Goal: Task Accomplishment & Management: Use online tool/utility

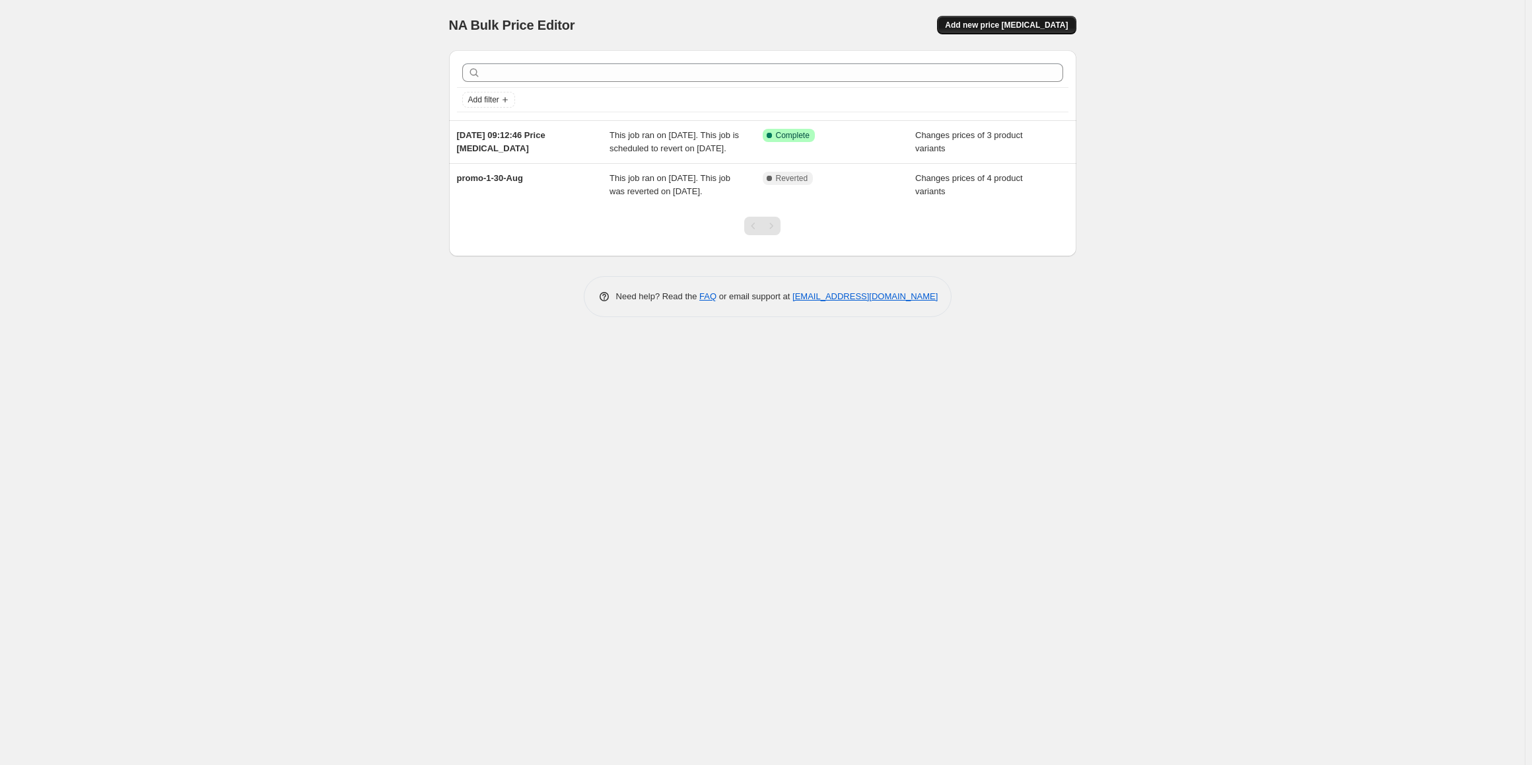
click at [991, 28] on span "Add new price change job" at bounding box center [1006, 25] width 123 height 11
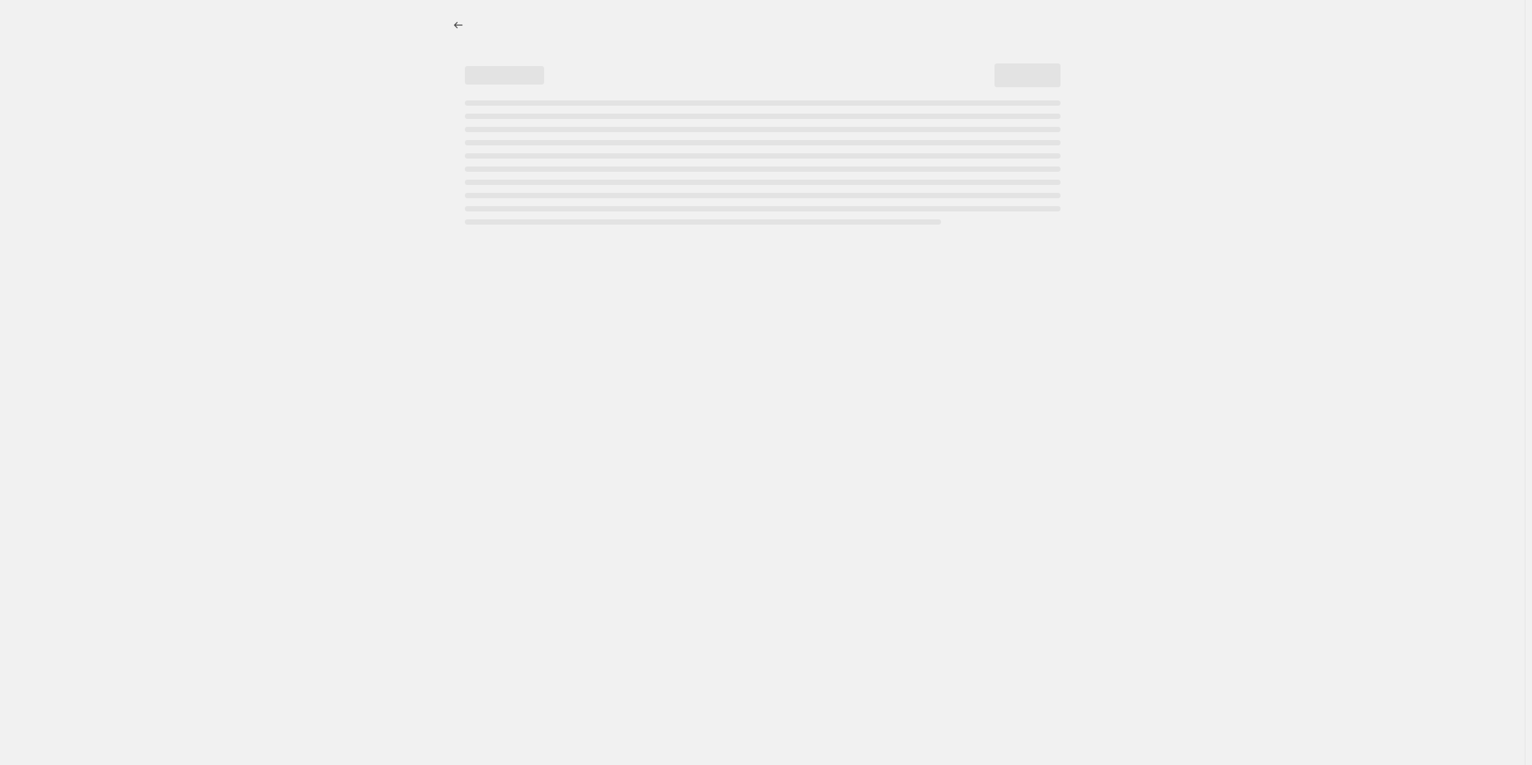
select select "percentage"
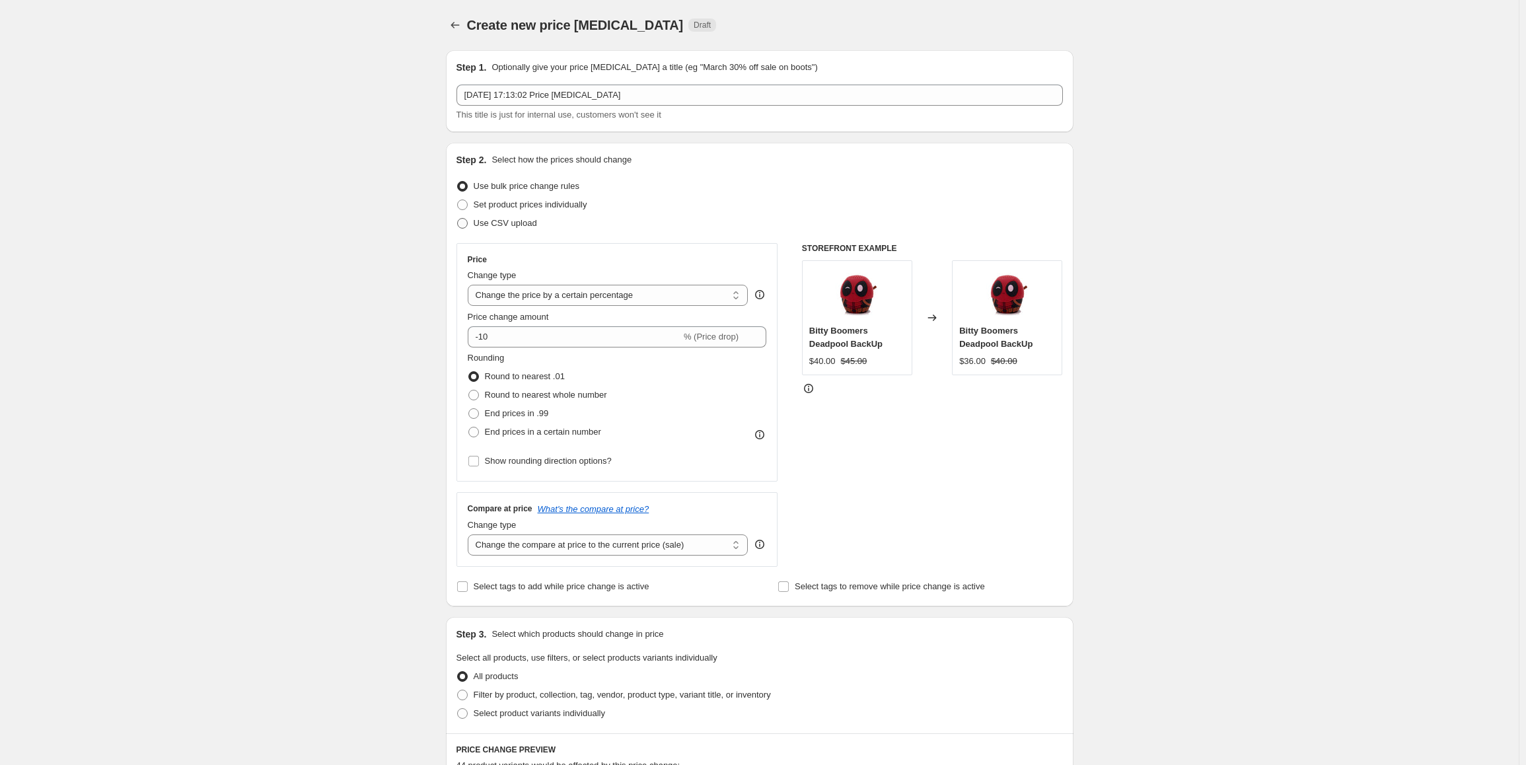
click at [478, 220] on span "Use CSV upload" at bounding box center [505, 223] width 63 height 10
click at [458, 219] on input "Use CSV upload" at bounding box center [457, 218] width 1 height 1
radio input "true"
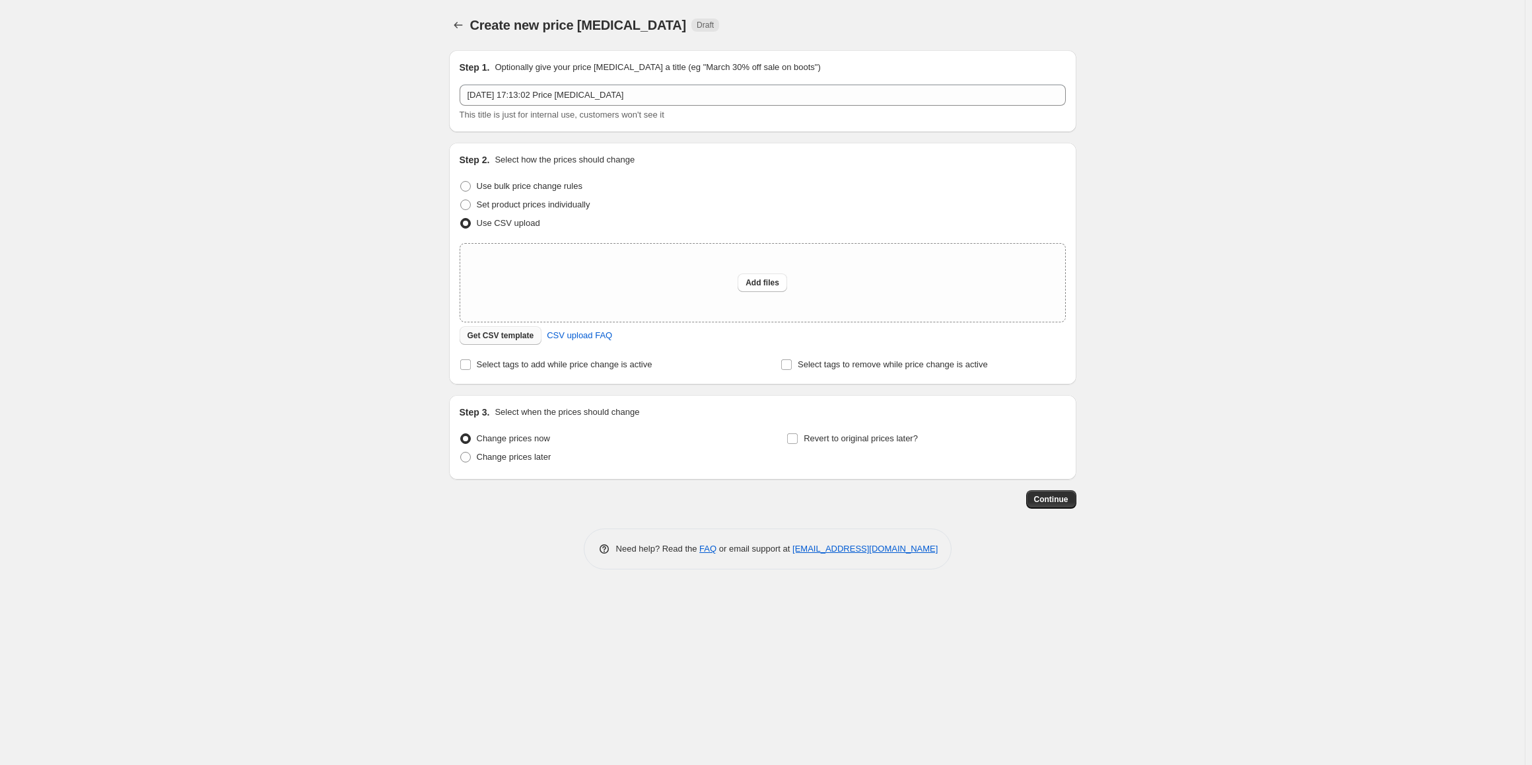
click at [501, 339] on span "Get CSV template" at bounding box center [501, 335] width 67 height 11
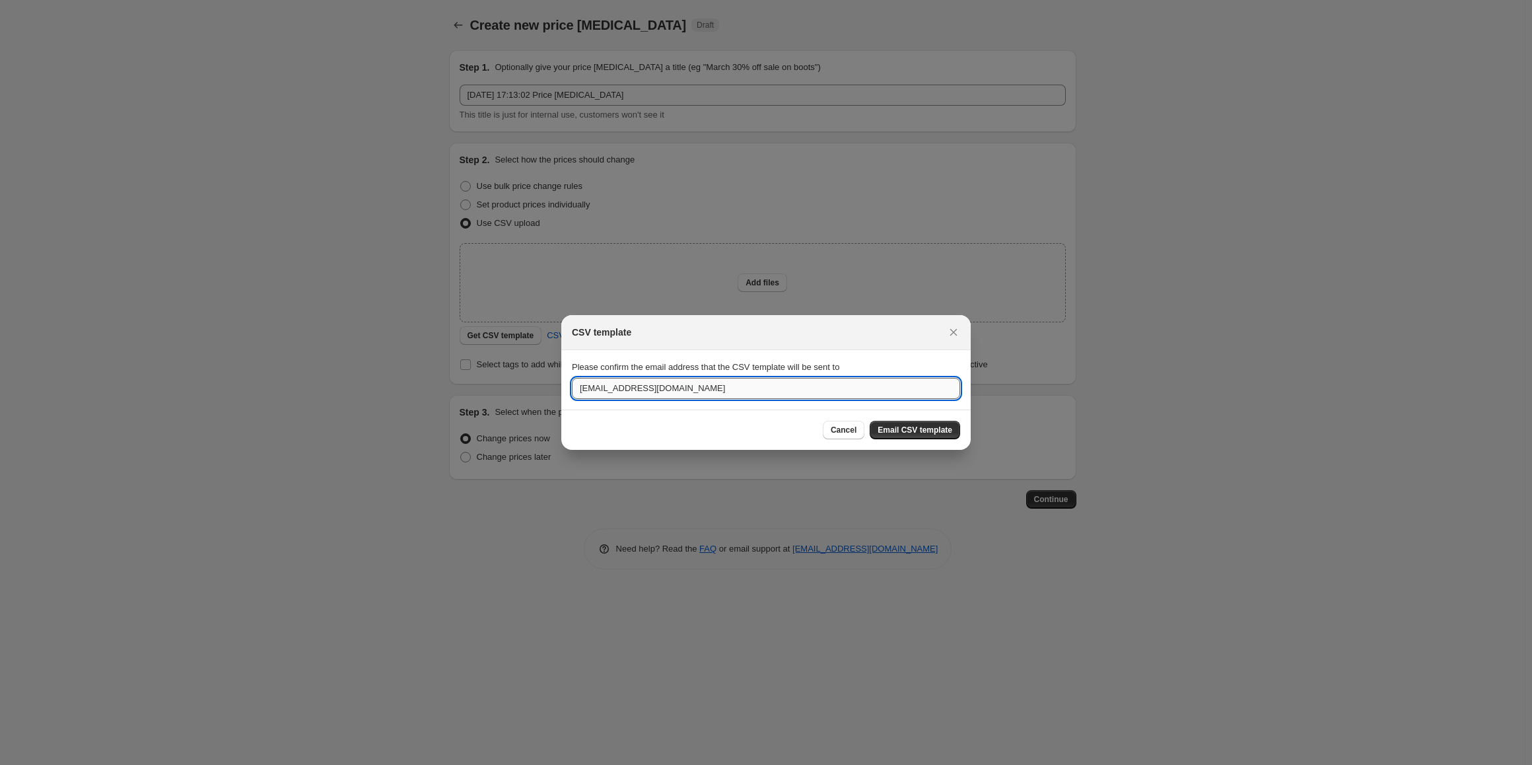
click at [728, 386] on input "directed.webmail@gmail.com" at bounding box center [766, 388] width 388 height 21
type input "josie.petchnumsin@directed.com.au"
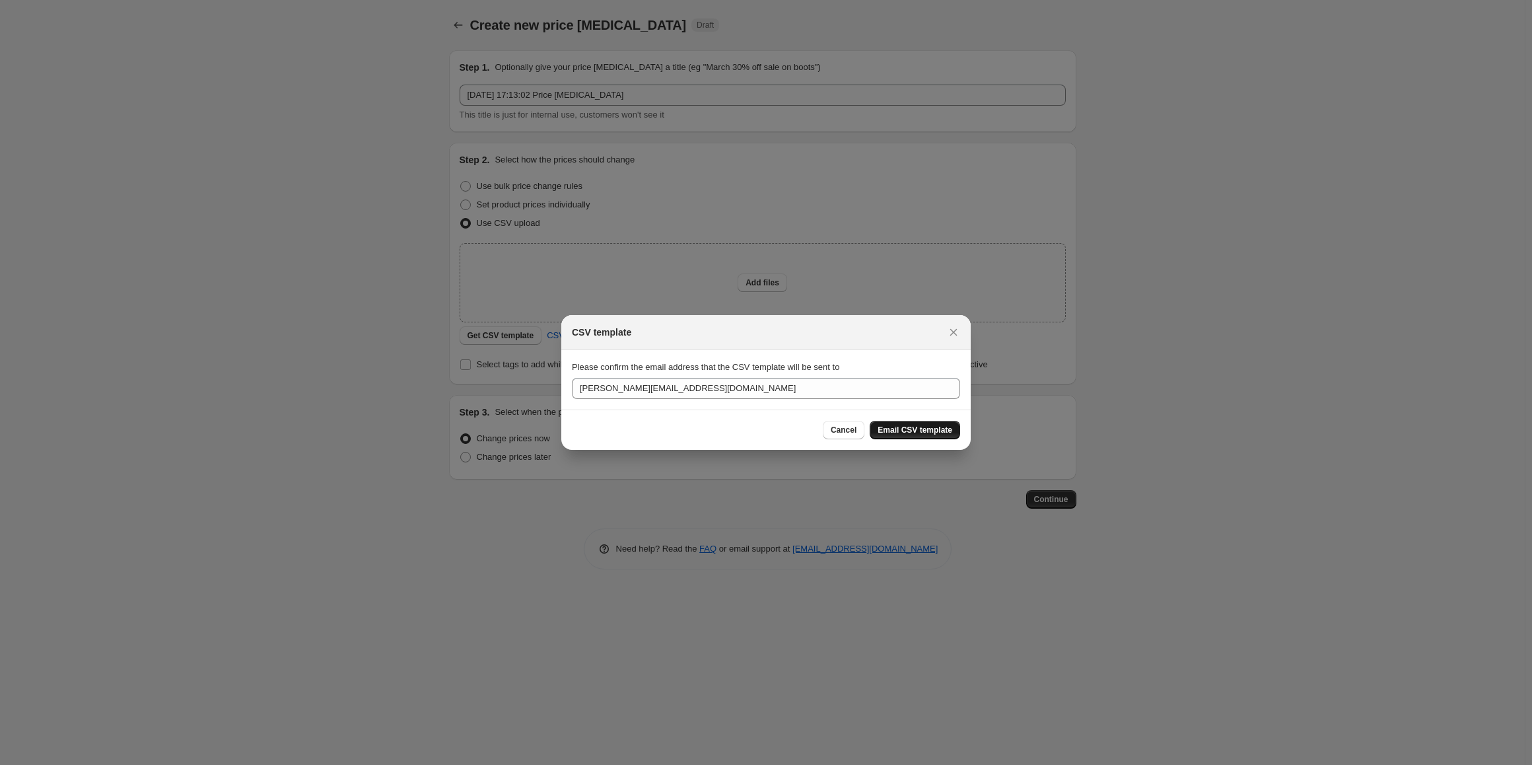
click at [906, 425] on button "Email CSV template" at bounding box center [915, 430] width 90 height 18
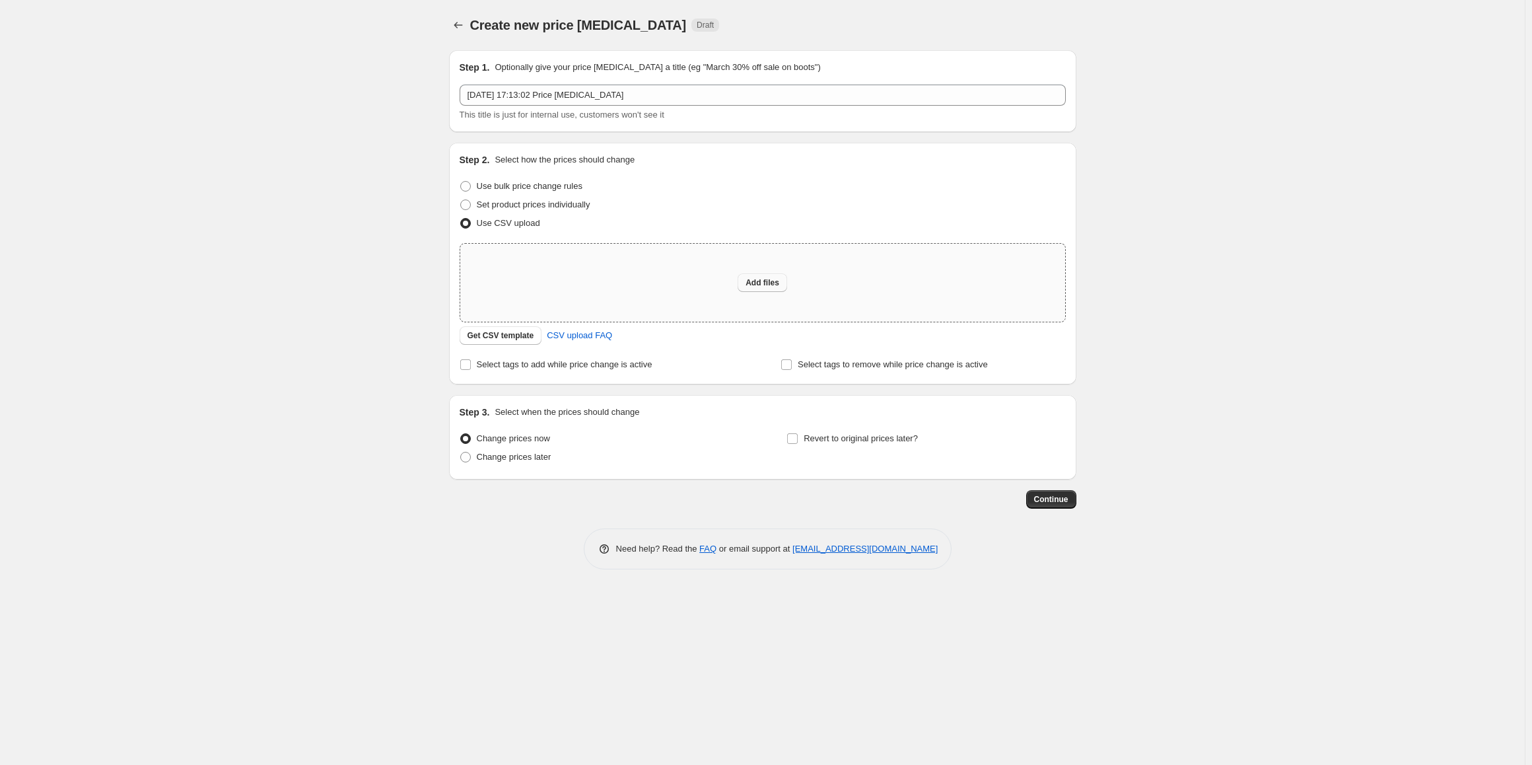
click at [757, 277] on button "Add files" at bounding box center [763, 282] width 50 height 18
type input "C:\fakepath\na-book - Copy.csv"
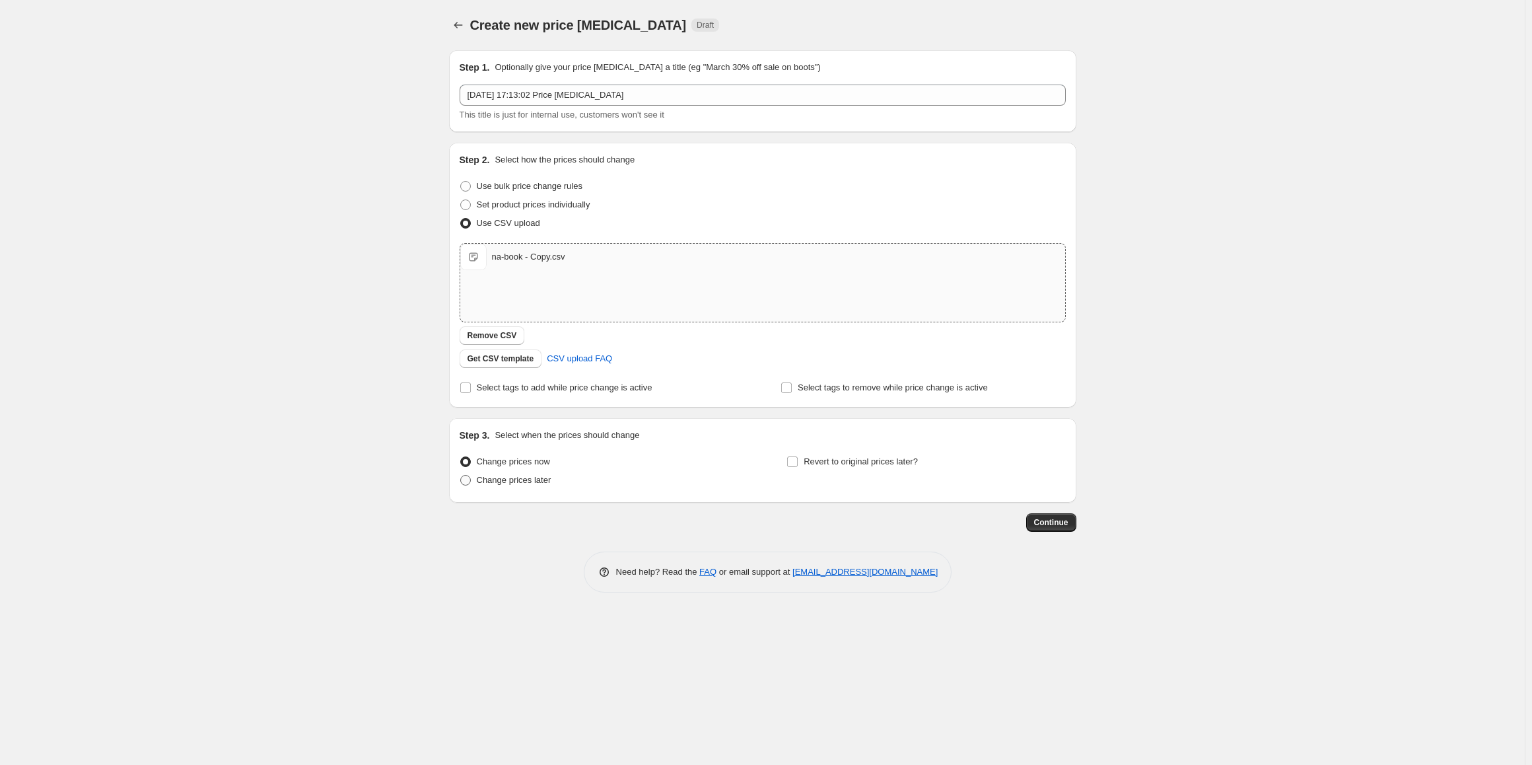
click at [538, 479] on span "Change prices later" at bounding box center [514, 480] width 75 height 10
click at [461, 476] on input "Change prices later" at bounding box center [460, 475] width 1 height 1
radio input "true"
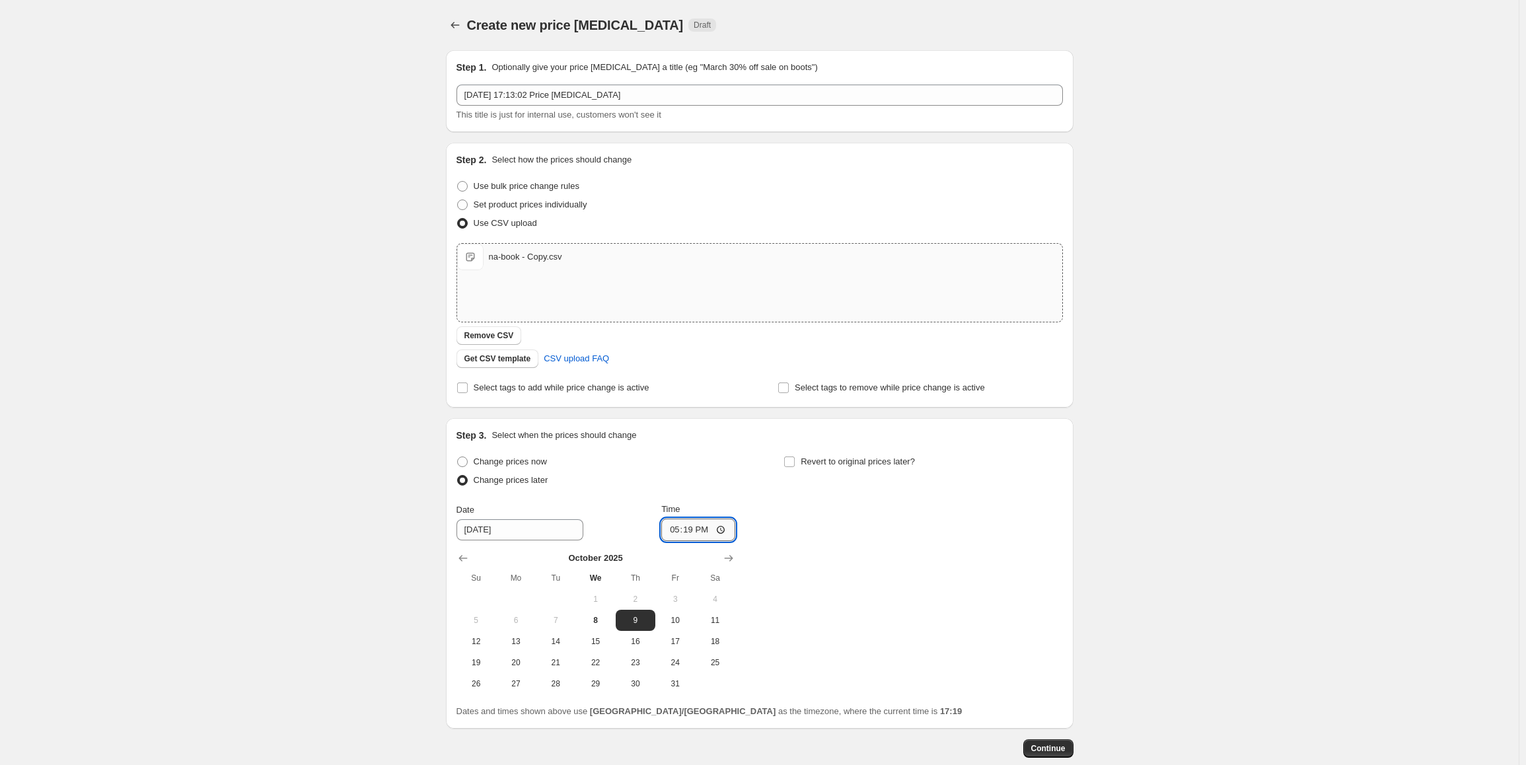
click at [681, 532] on input "17:19" at bounding box center [698, 529] width 74 height 22
type input "00:00"
click at [829, 461] on span "Revert to original prices later?" at bounding box center [858, 461] width 114 height 10
click at [795, 461] on input "Revert to original prices later?" at bounding box center [789, 461] width 11 height 11
checkbox input "true"
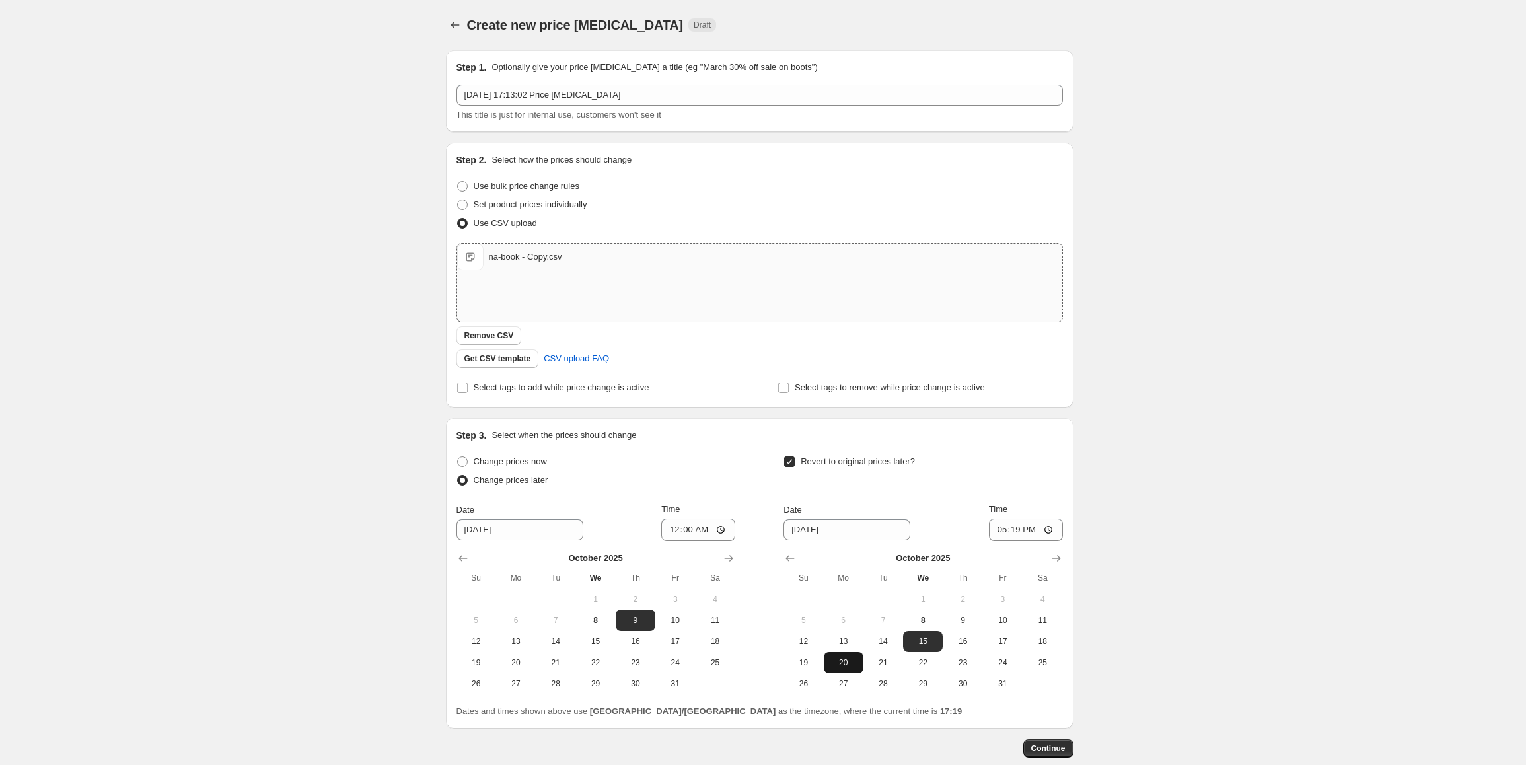
click at [849, 670] on button "20" at bounding box center [844, 662] width 40 height 21
type input "10/20/2025"
click at [1002, 534] on input "17:19" at bounding box center [1026, 529] width 74 height 22
type input "23:59"
click at [1043, 745] on span "Continue" at bounding box center [1048, 748] width 34 height 11
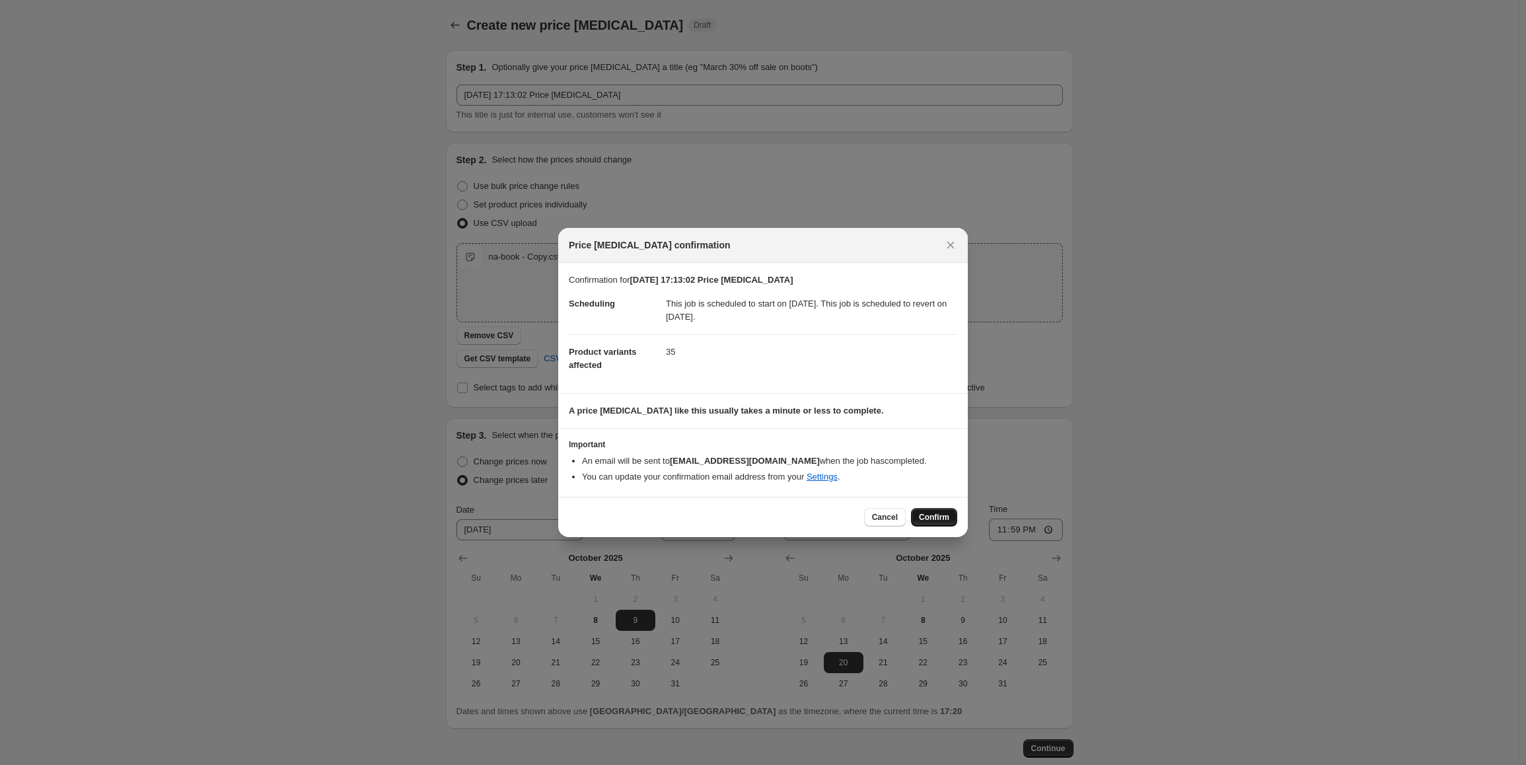
click at [942, 518] on span "Confirm" at bounding box center [934, 517] width 30 height 11
